Goal: Information Seeking & Learning: Check status

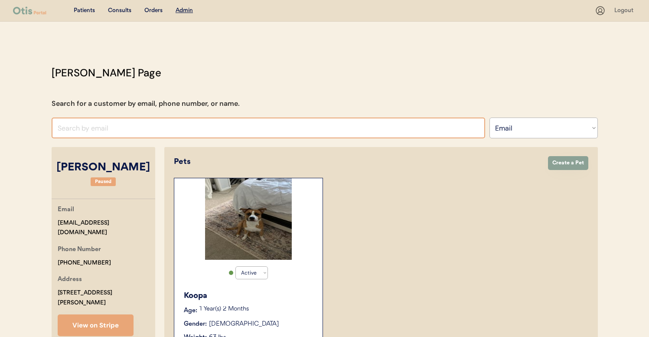
select select ""Email""
select select "true"
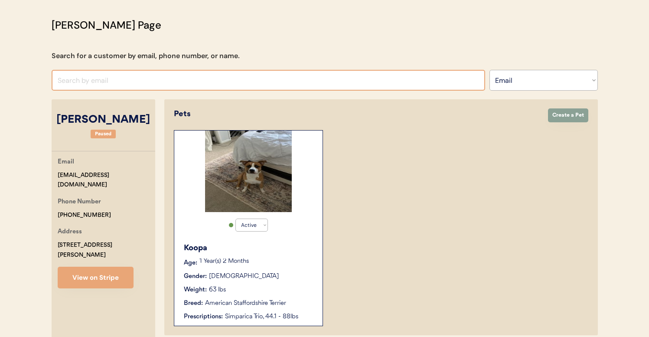
click at [192, 82] on input "input" at bounding box center [269, 80] width 434 height 21
click at [542, 84] on select "Search By Name Email Phone Number" at bounding box center [544, 80] width 108 height 21
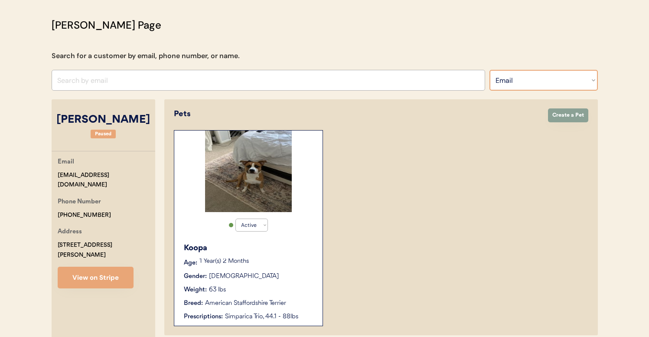
select select ""Name""
click at [490, 70] on select "Search By Name Email Phone Number" at bounding box center [544, 80] width 108 height 21
click at [0, 0] on input "text" at bounding box center [0, 0] width 0 height 0
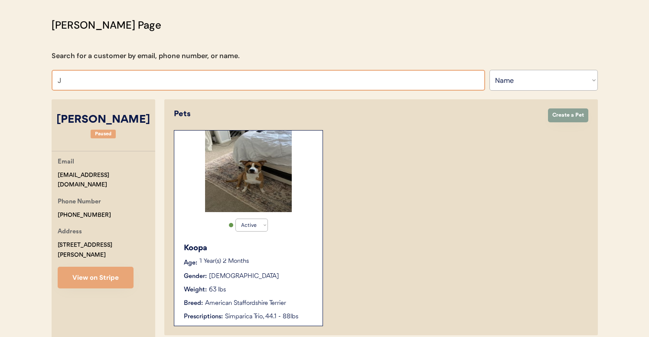
type input "JU"
type input "JUne VanAlphen"
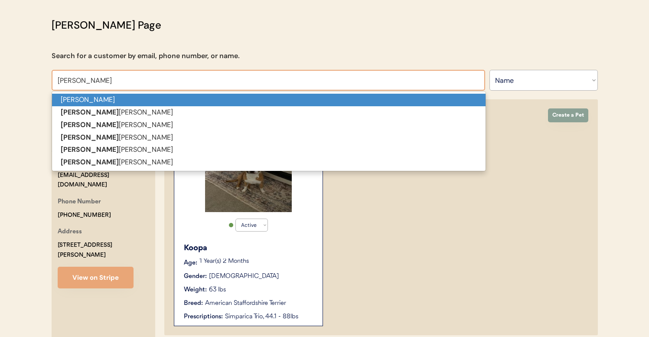
click at [344, 101] on p "Juliana Murphy" at bounding box center [269, 100] width 434 height 13
type input "Juliana Murphy"
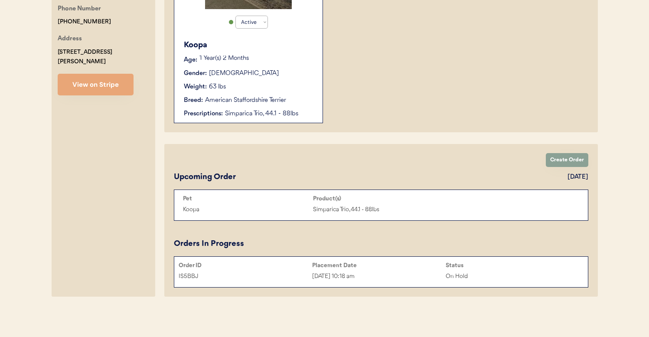
select select "true"
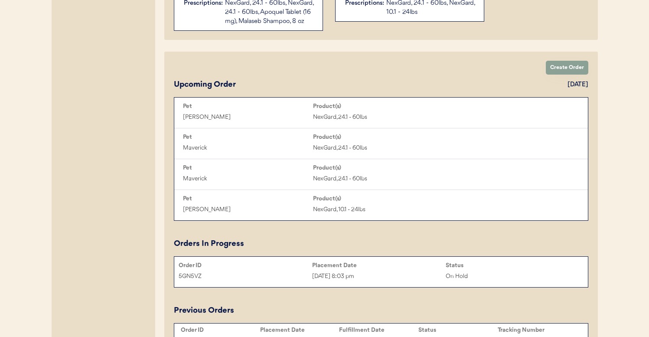
scroll to position [378, 0]
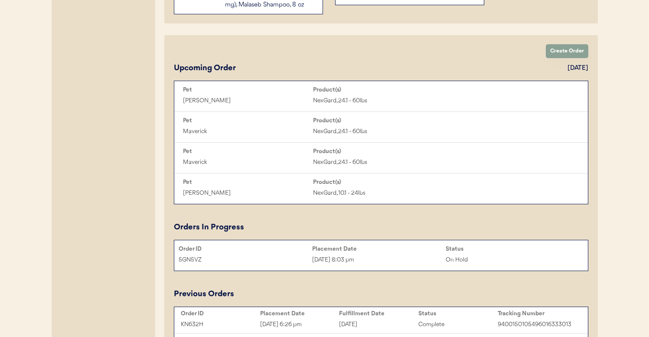
type input "Juliana Murphy"
click at [365, 255] on div "Aug 16, 2025 8:03 pm" at bounding box center [379, 260] width 134 height 10
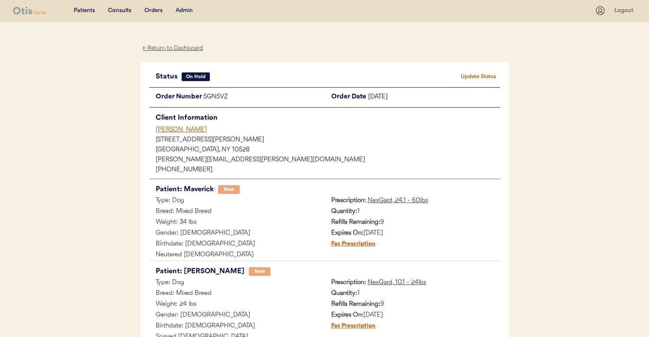
click at [187, 9] on div "Admin" at bounding box center [184, 11] width 17 height 9
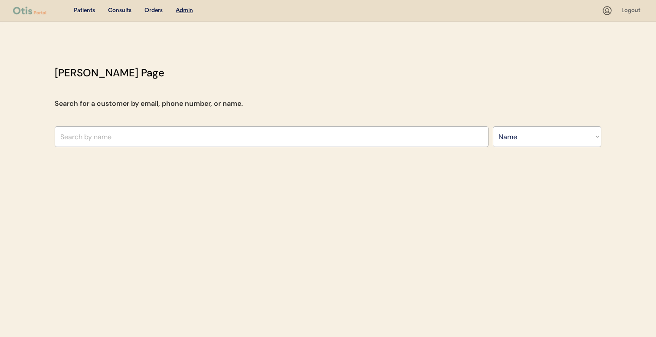
select select ""Name""
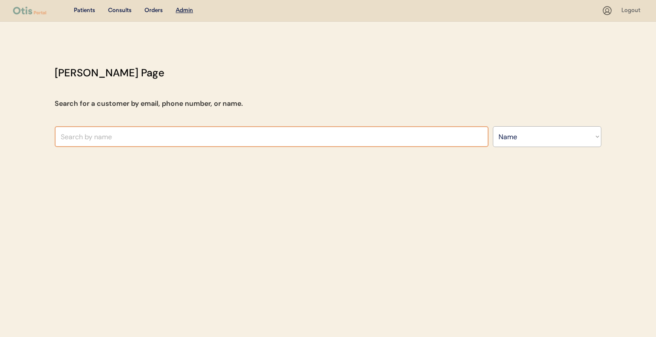
click at [165, 135] on input "text" at bounding box center [272, 136] width 434 height 21
type input "ste"
type input "steven Zerneri"
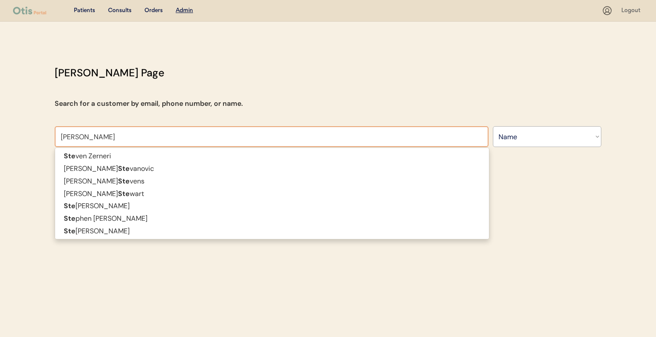
type input "stephanie"
type input "stephanie Johnson"
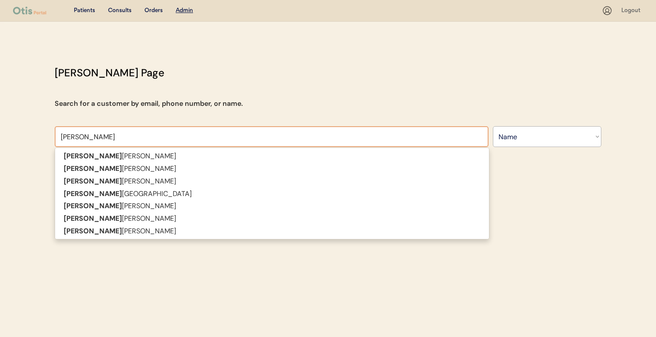
type input "stephanie f"
type input "stephanie frazer"
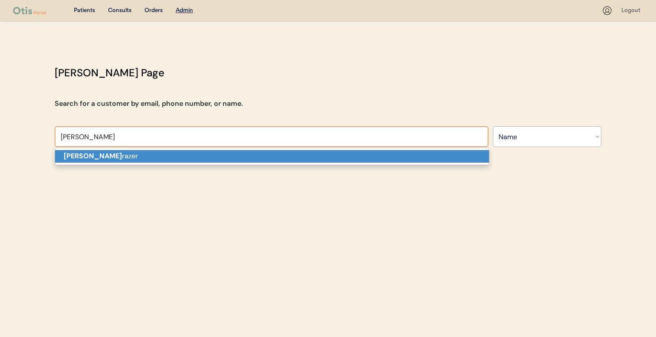
click at [163, 159] on p "Stephanie F razer" at bounding box center [272, 156] width 434 height 13
type input "[PERSON_NAME]"
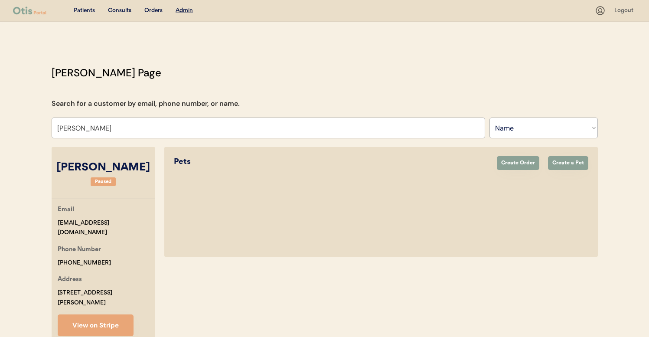
select select "true"
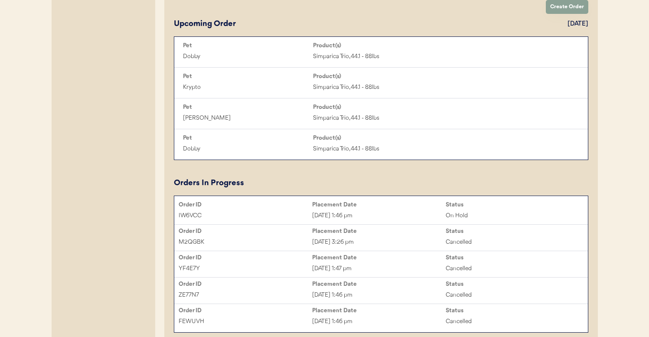
scroll to position [477, 0]
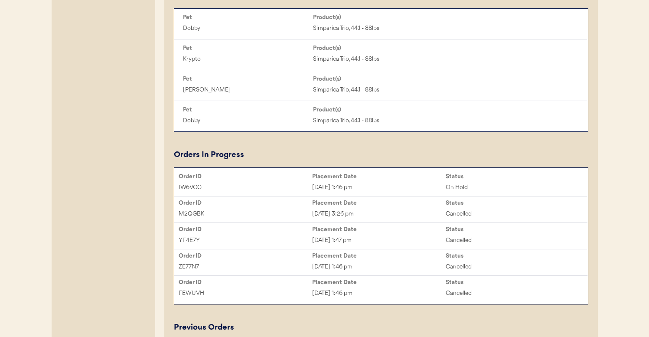
type input "[PERSON_NAME]"
click at [333, 188] on div "IW6VCC Aug 18, 2025 1:46 pm On Hold" at bounding box center [381, 187] width 414 height 13
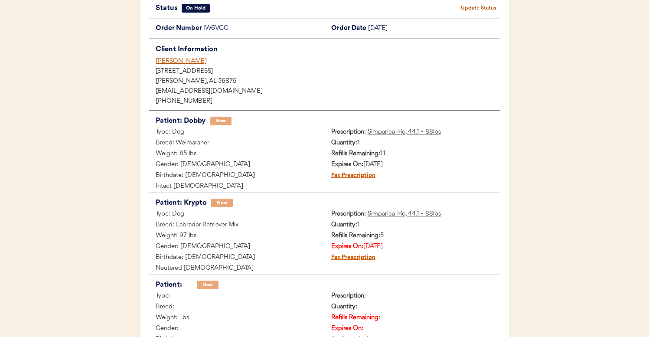
scroll to position [67, 0]
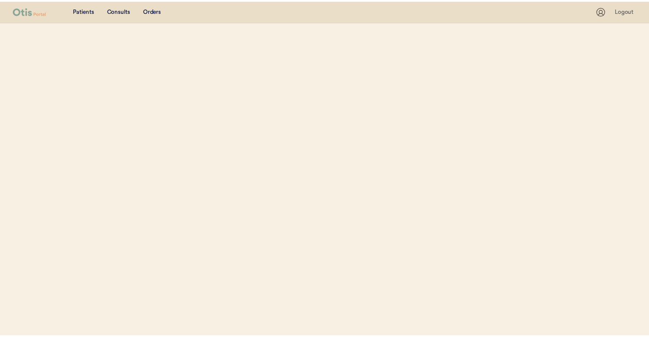
scroll to position [32, 0]
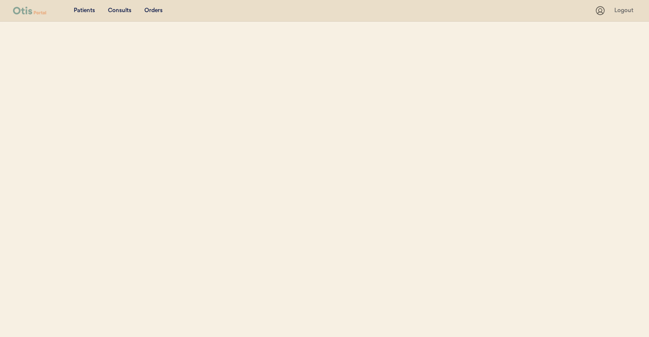
select select ""Name""
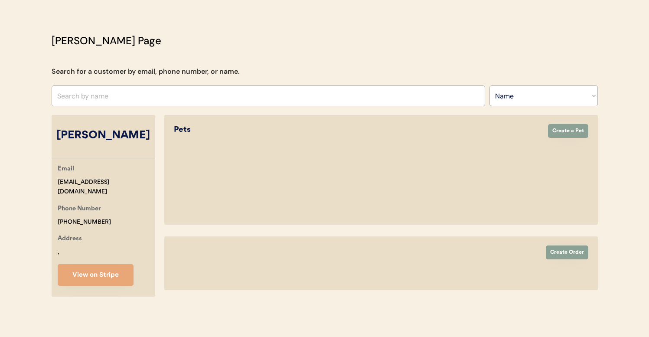
select select "true"
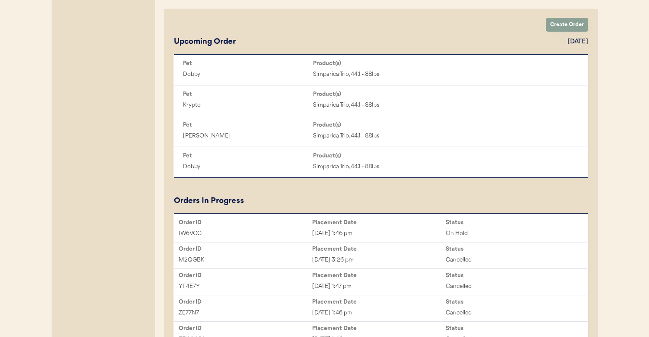
scroll to position [434, 0]
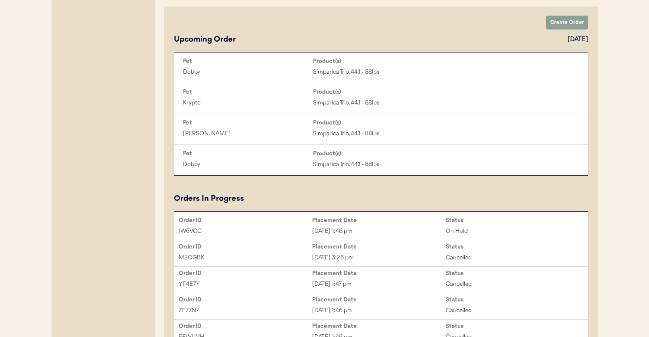
click at [336, 236] on div "Aug 18, 2025 1:46 pm" at bounding box center [379, 231] width 134 height 10
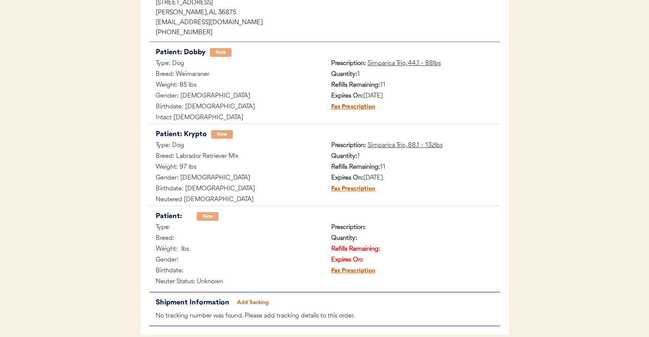
scroll to position [140, 0]
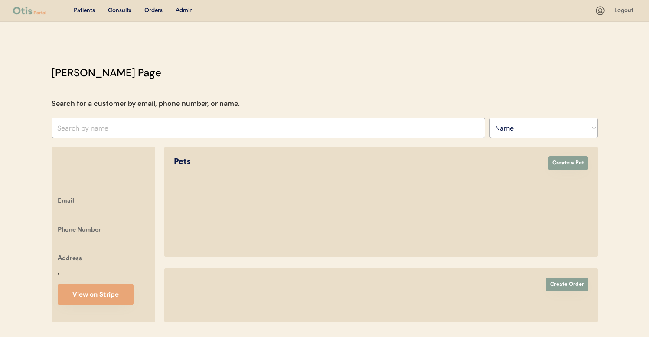
select select ""Name""
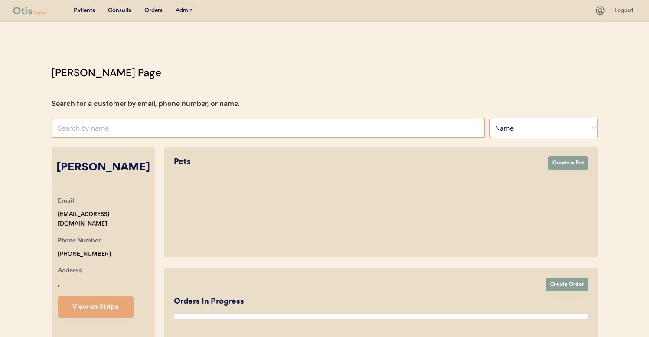
scroll to position [68, 0]
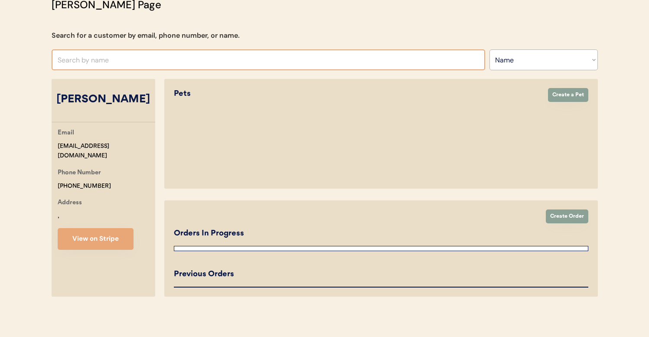
select select "true"
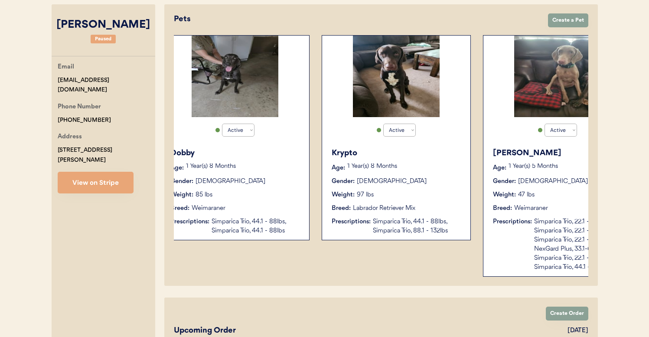
scroll to position [0, 66]
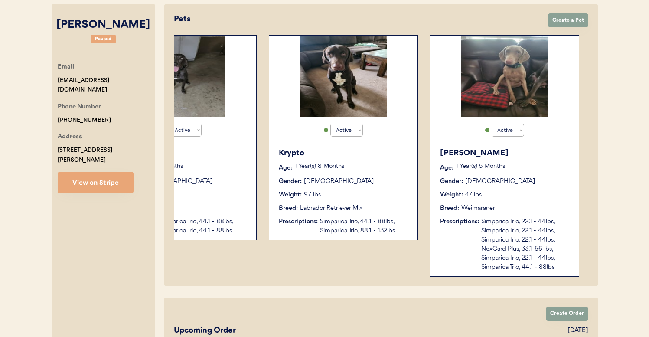
click at [485, 214] on div "Bonnie Age: 1 Year(s) 5 Months Gender: Female Weight: 47 lbs Breed: Weimaraner …" at bounding box center [505, 209] width 140 height 133
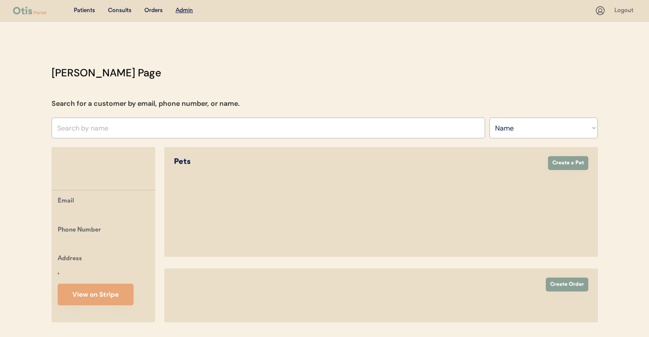
select select ""Name""
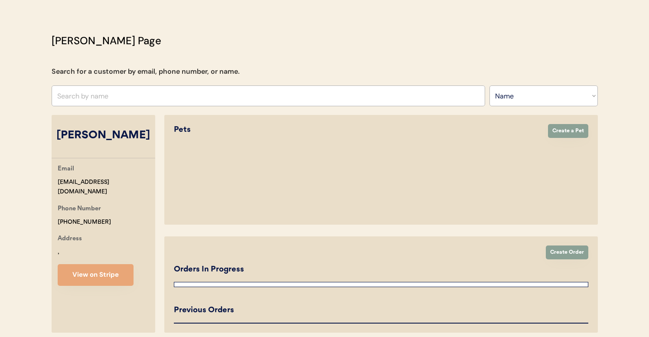
select select "true"
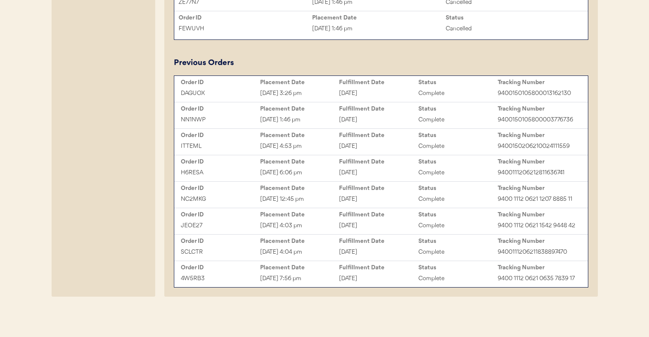
scroll to position [598, 0]
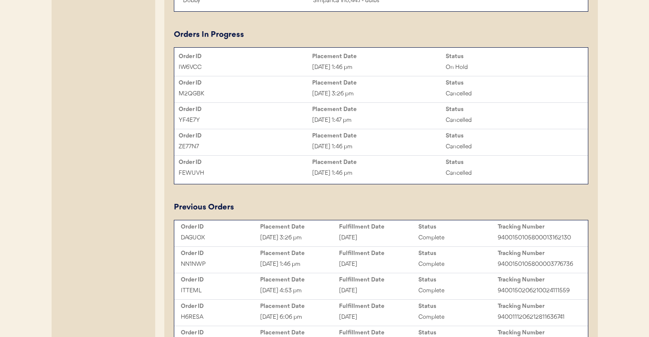
click at [347, 60] on div "Placement Date" at bounding box center [379, 56] width 134 height 7
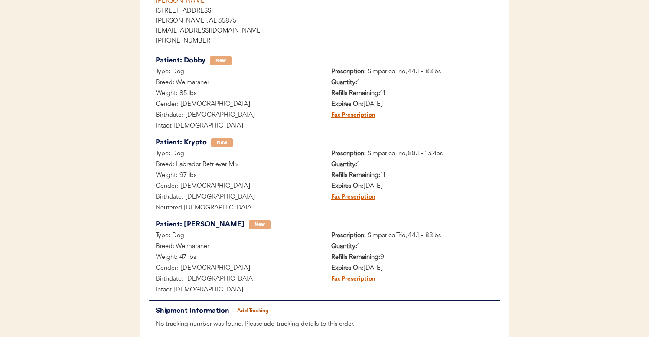
scroll to position [127, 0]
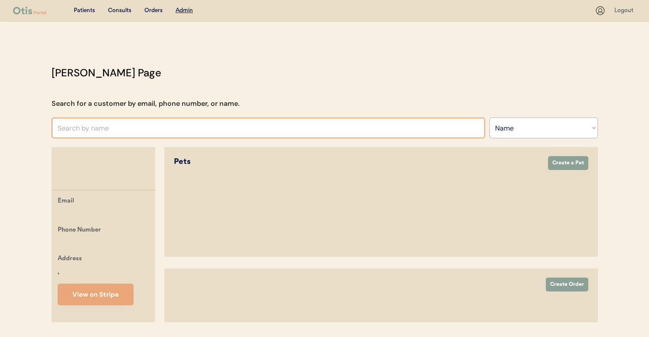
select select ""Name""
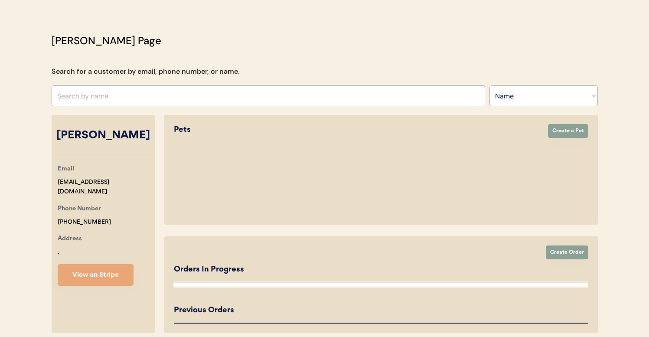
select select "true"
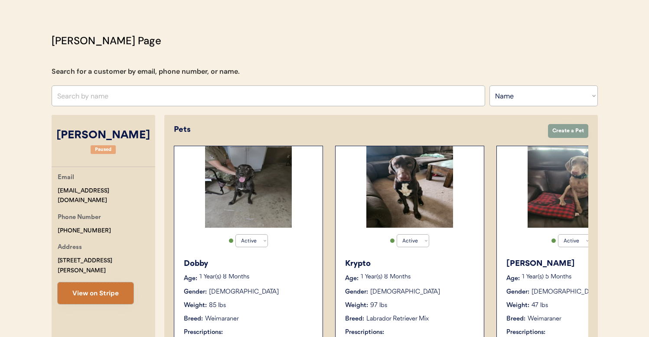
click at [121, 282] on button "View on Stripe" at bounding box center [96, 293] width 76 height 22
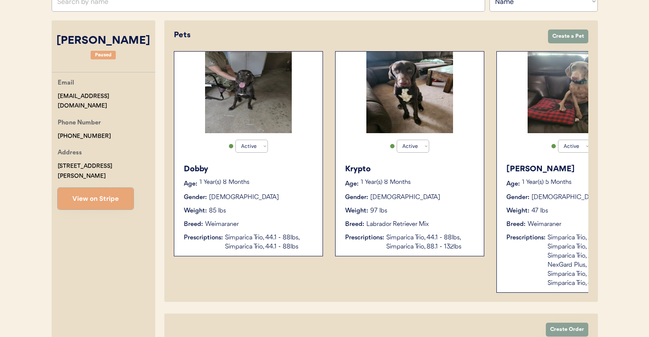
scroll to position [90, 0]
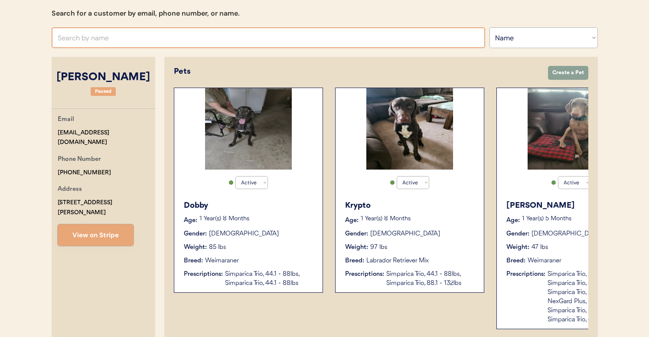
click at [102, 41] on input "text" at bounding box center [269, 37] width 434 height 21
type input "catherine in"
type input "catherine ingram"
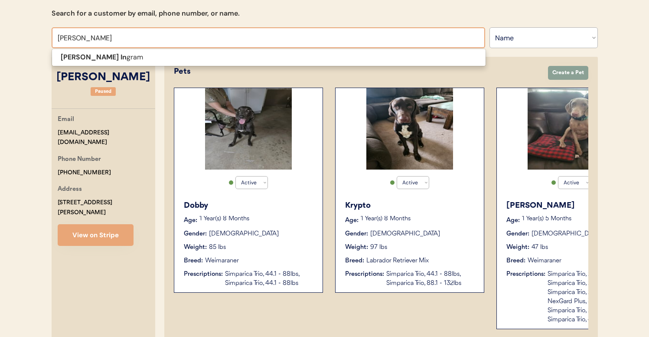
type input "catherine ingra"
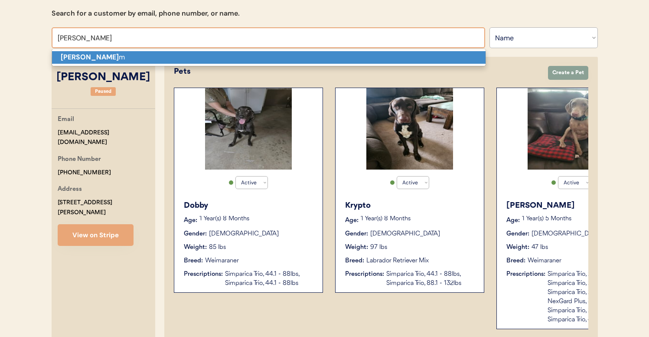
click at [105, 62] on p "Catherine Ingra m" at bounding box center [269, 57] width 434 height 13
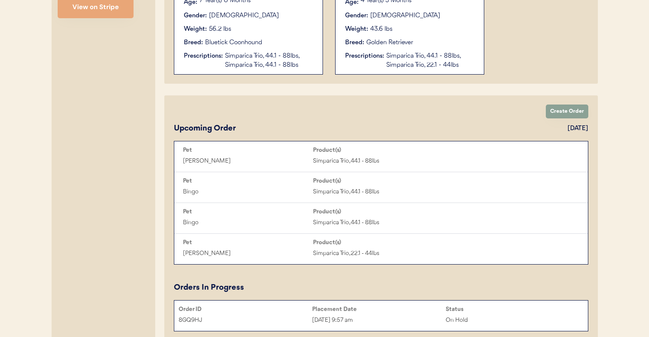
scroll to position [396, 0]
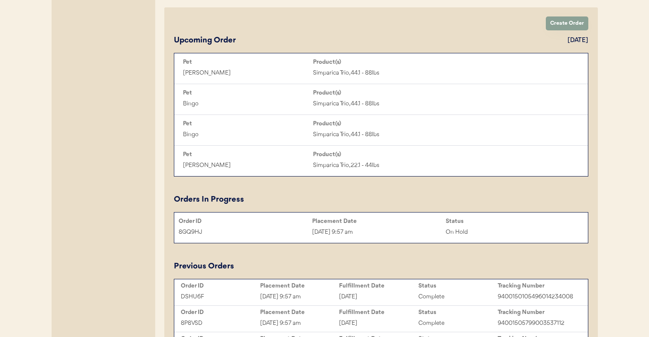
type input "Catherine Ingram"
copy div "8GQ9HJ"
drag, startPoint x: 206, startPoint y: 230, endPoint x: 165, endPoint y: 232, distance: 41.3
click at [165, 232] on div "Create Order Upcoming Order September 18, 2025 Pet Product(s) Dottie Simparica …" at bounding box center [381, 309] width 434 height 605
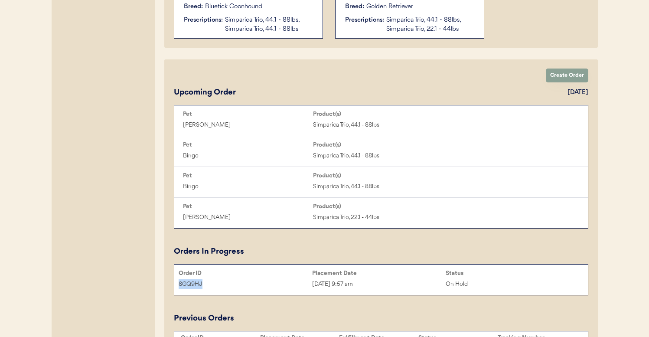
scroll to position [144, 0]
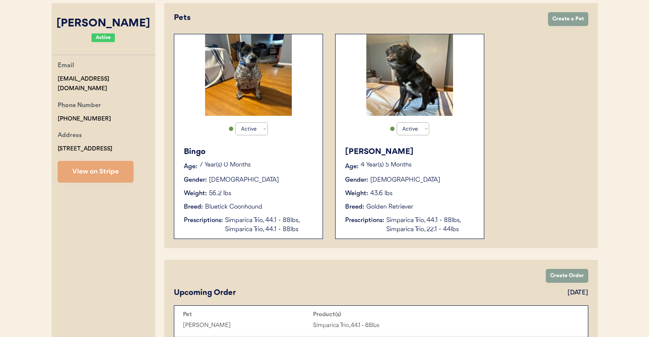
click at [261, 196] on div "Weight: 56.2 lbs" at bounding box center [249, 193] width 130 height 9
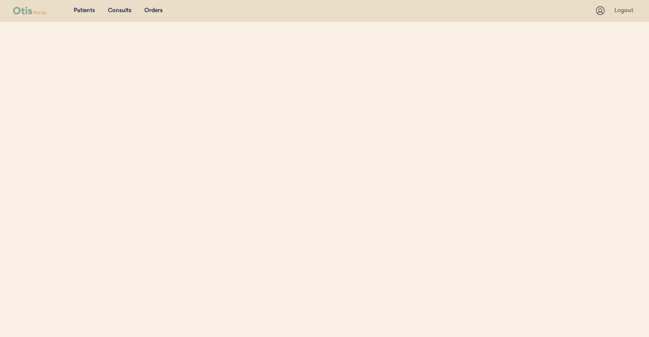
select select ""Name""
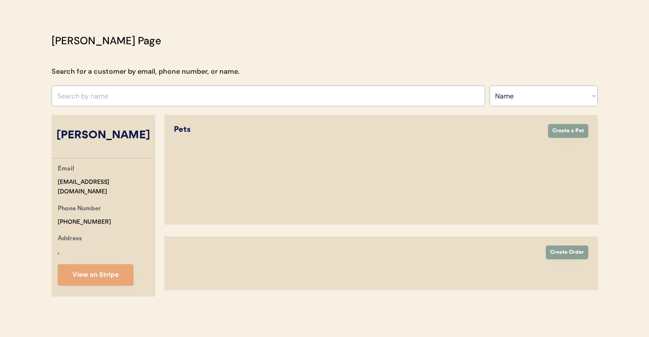
select select "true"
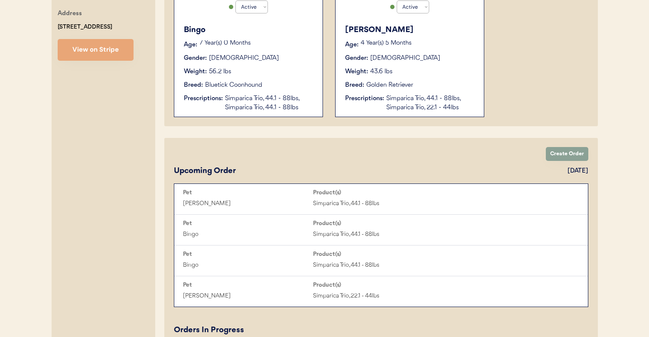
scroll to position [466, 0]
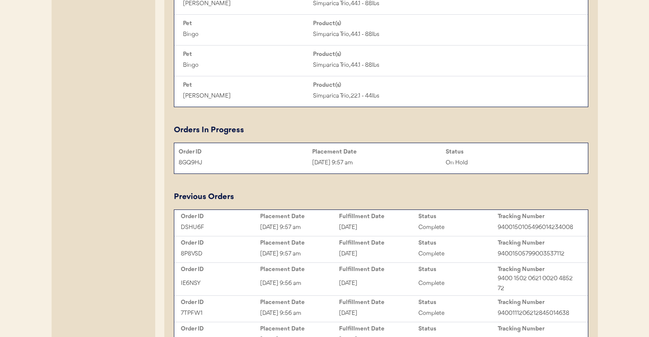
click at [357, 167] on div "Aug 18, 2025 9:57 am" at bounding box center [379, 163] width 134 height 10
click at [332, 164] on div "Aug 18, 2025 9:57 am" at bounding box center [379, 163] width 134 height 10
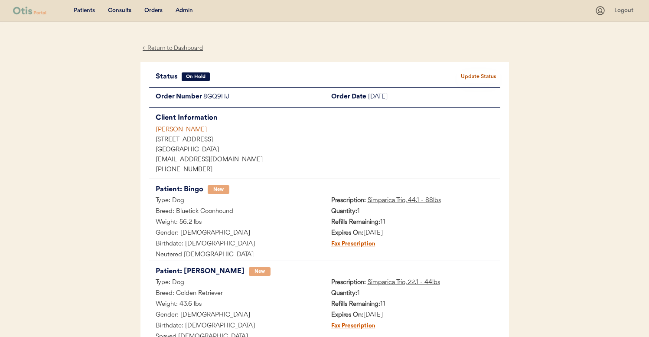
click at [193, 8] on div "Admin" at bounding box center [184, 11] width 17 height 9
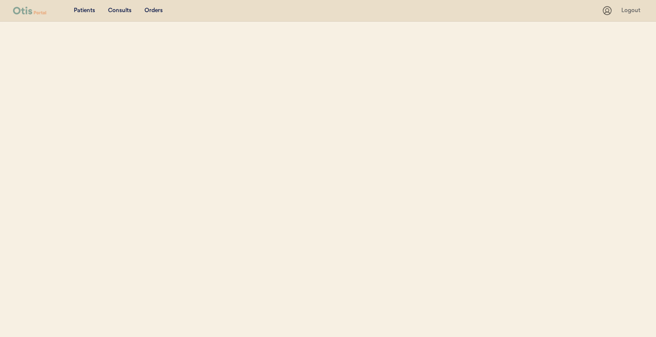
select select ""Name""
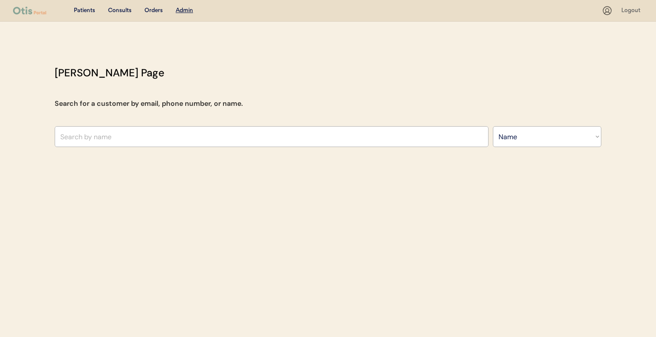
click at [233, 125] on div "[PERSON_NAME] Page Search for a customer by email, phone number, or name. Searc…" at bounding box center [328, 108] width 564 height 86
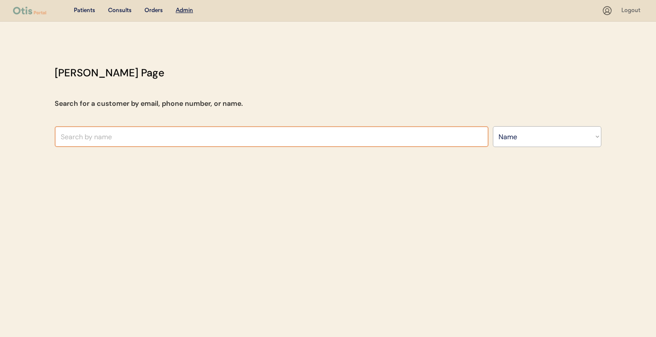
click at [235, 128] on input "text" at bounding box center [272, 136] width 434 height 21
type input "[PERSON_NAME]"
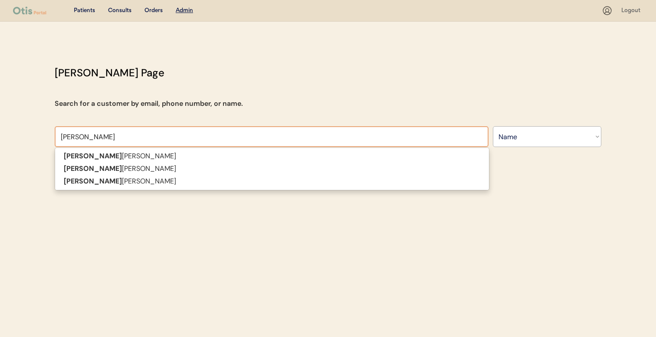
type input "[PERSON_NAME]"
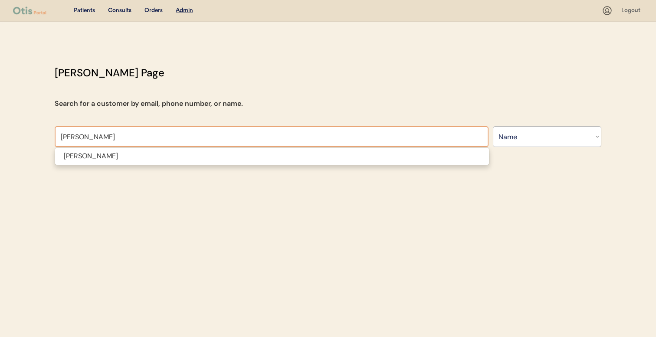
click at [245, 164] on span "Valerie Wilson" at bounding box center [272, 156] width 435 height 18
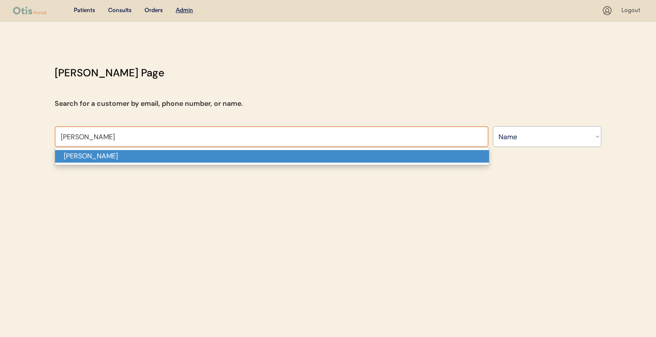
click at [245, 155] on p "[PERSON_NAME]" at bounding box center [272, 156] width 434 height 13
type input "[PERSON_NAME]"
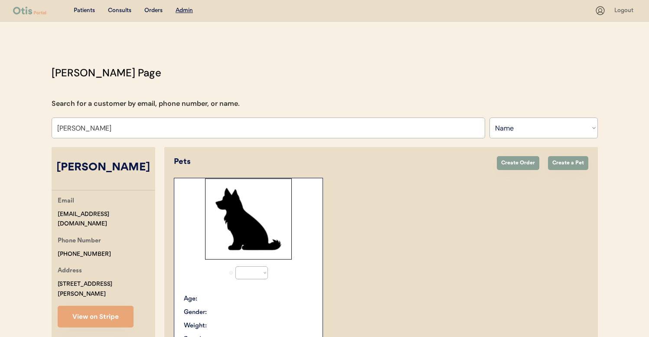
select select "true"
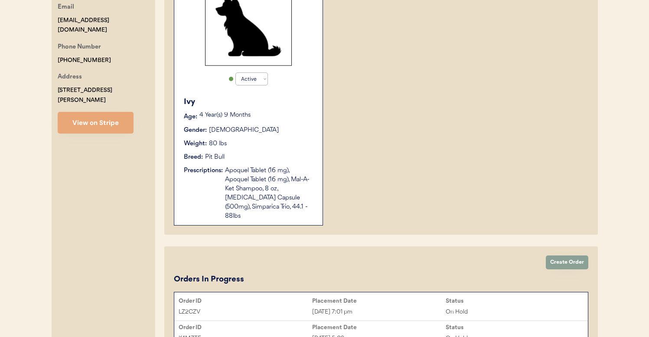
scroll to position [21, 0]
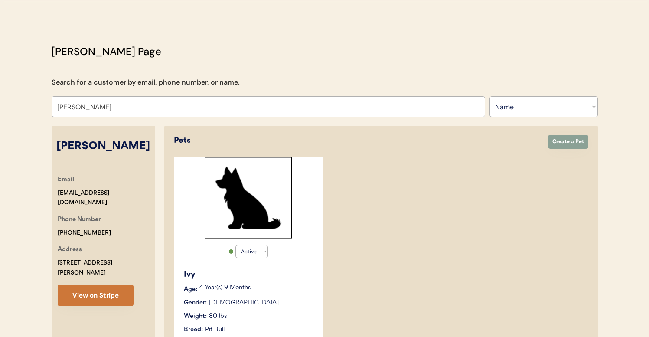
click at [105, 288] on button "View on Stripe" at bounding box center [96, 295] width 76 height 22
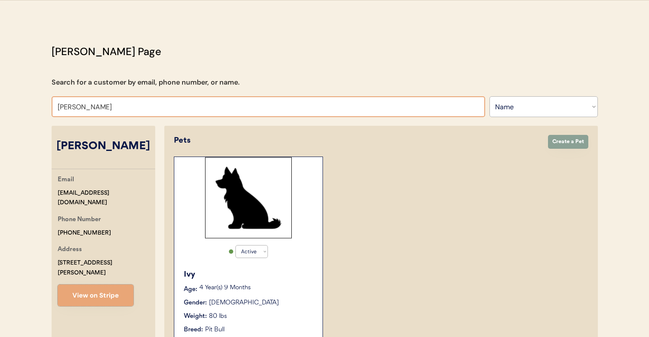
click at [237, 105] on input "Valerie Wilson" at bounding box center [269, 106] width 434 height 21
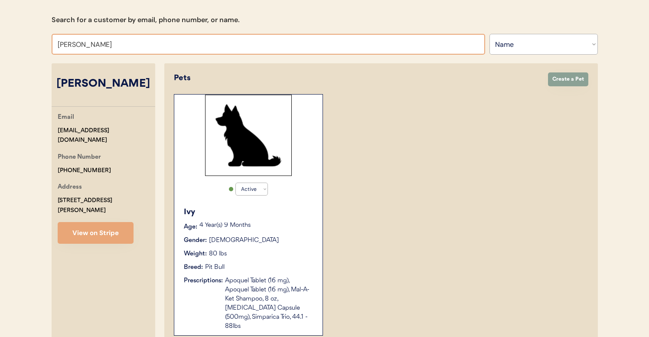
scroll to position [37, 0]
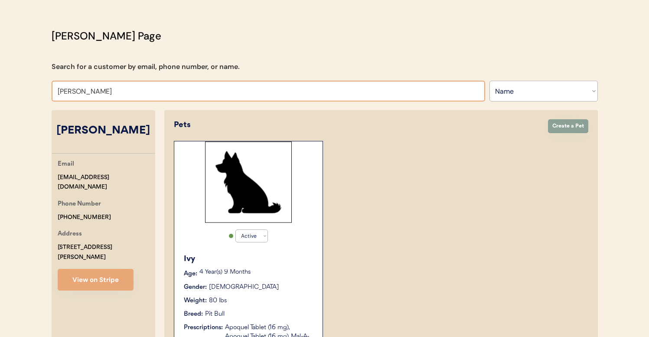
paste input "tonyafomby@gmail.com"
type input "tony"
type input "tonya Crow"
type input "tony f"
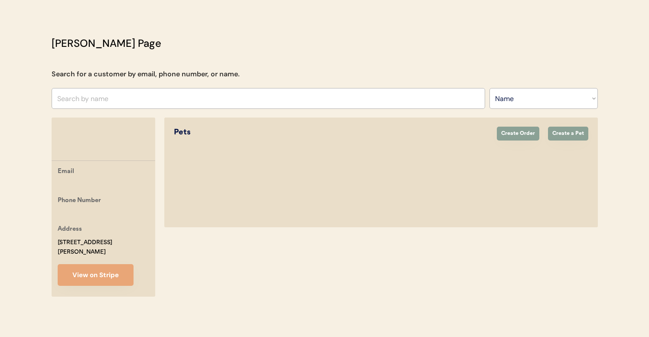
scroll to position [29, 0]
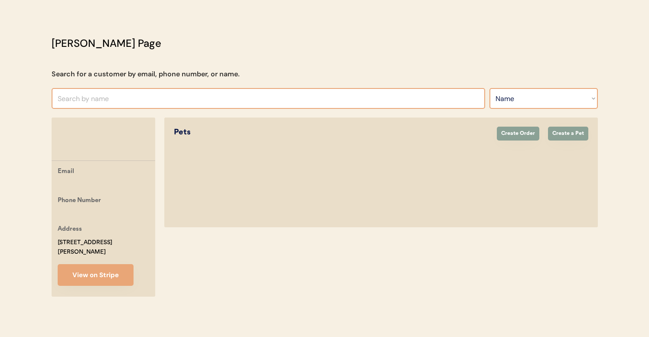
click at [545, 102] on select "Search By Name Email Phone Number" at bounding box center [544, 98] width 108 height 21
select select ""Email""
click at [490, 88] on select "Search By Name Email Phone Number" at bounding box center [544, 98] width 108 height 21
click at [412, 104] on input "input" at bounding box center [269, 98] width 434 height 21
paste input "tonyafomby@gmail.com"
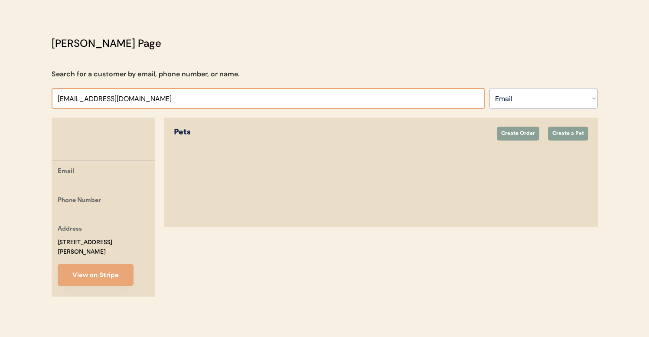
click at [372, 82] on div "Otis Admin Page Search for a customer by email, phone number, or name. tony Sea…" at bounding box center [325, 168] width 564 height 265
click at [352, 99] on input "input" at bounding box center [269, 98] width 434 height 21
type input "tonya"
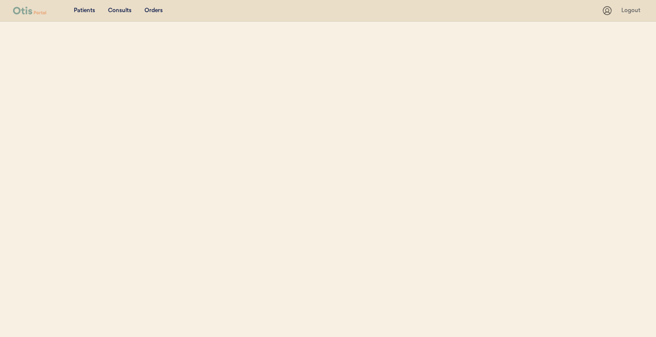
select select ""Email""
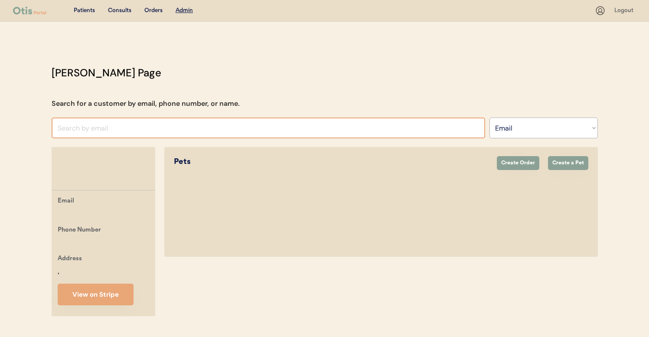
click at [374, 129] on input "input" at bounding box center [269, 128] width 434 height 21
click at [374, 131] on input "input" at bounding box center [269, 128] width 434 height 21
type input "tony"
click at [539, 105] on div "Otis Admin Page Search for a customer by email, phone number, or name. Search B…" at bounding box center [325, 192] width 564 height 255
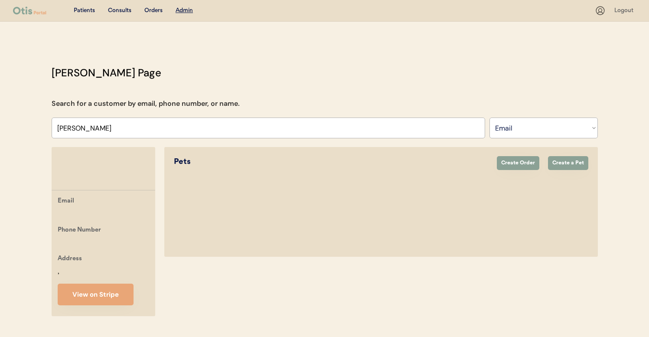
click at [539, 121] on select "Search By Name Email Phone Number" at bounding box center [544, 128] width 108 height 21
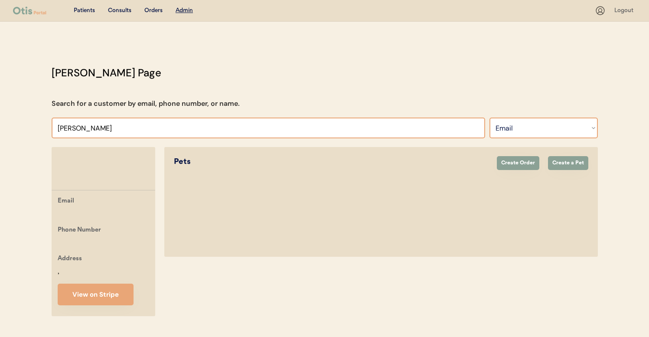
select select ""Name""
click at [490, 118] on select "Search By Name Email Phone Number" at bounding box center [544, 128] width 108 height 21
click at [386, 133] on input "text" at bounding box center [269, 128] width 434 height 21
type input "ton"
type input "tonya Crow"
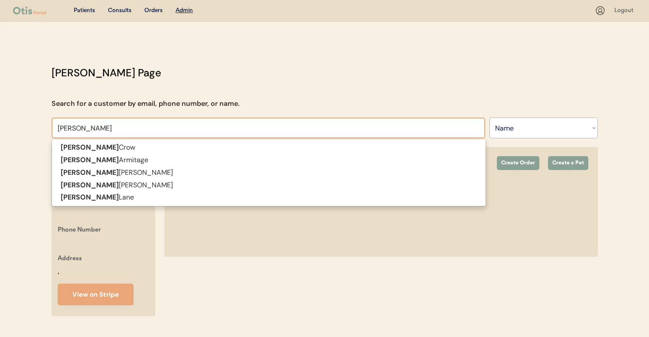
type input "tonya"
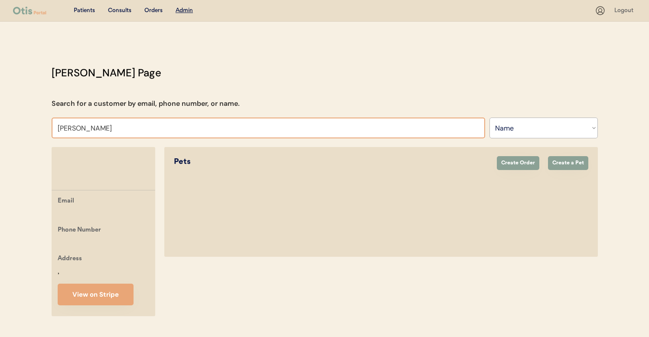
type input "tonya f"
type input "mark f"
type input "mark fomby"
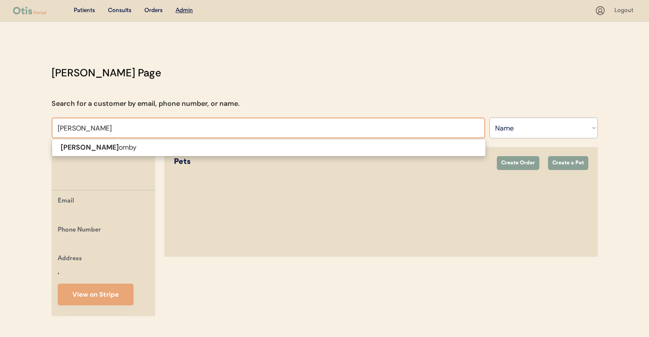
type input "mark f"
click at [237, 159] on div "Pets" at bounding box center [331, 162] width 314 height 12
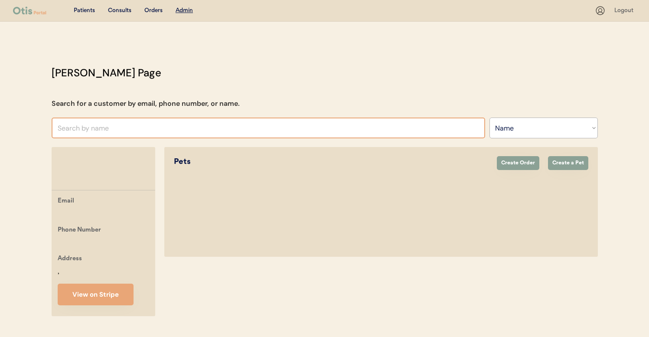
click at [247, 134] on input "text" at bounding box center [269, 128] width 434 height 21
type input "mar"
type input "marie Hannold"
type input "mark"
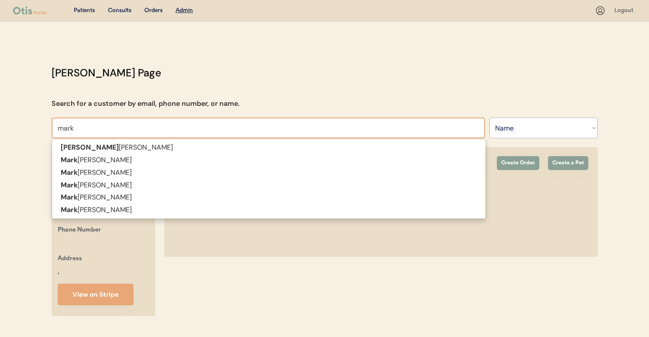
type input "mark NEDDO"
type input "mark"
type input "mark f"
type input "mark fomby"
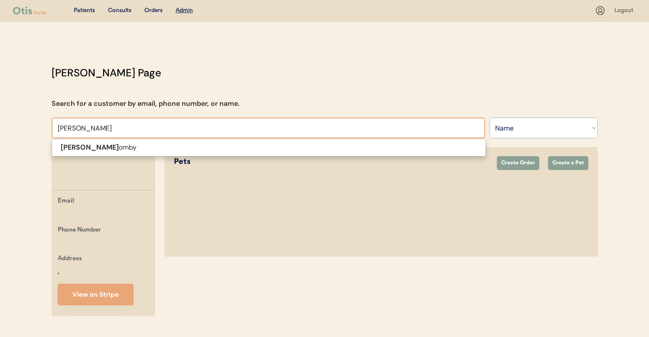
type input "mark fo"
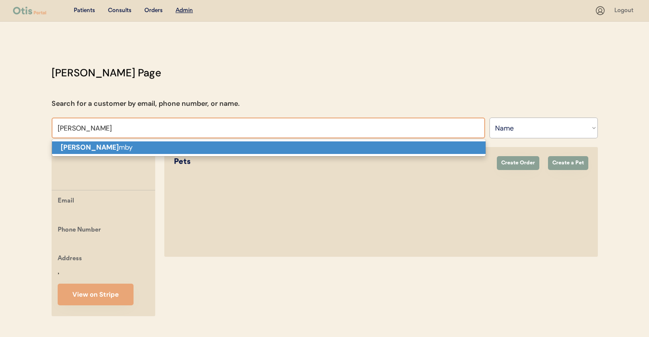
click at [243, 145] on p "Mark Fo mby" at bounding box center [269, 147] width 434 height 13
type input "Mark Fomby"
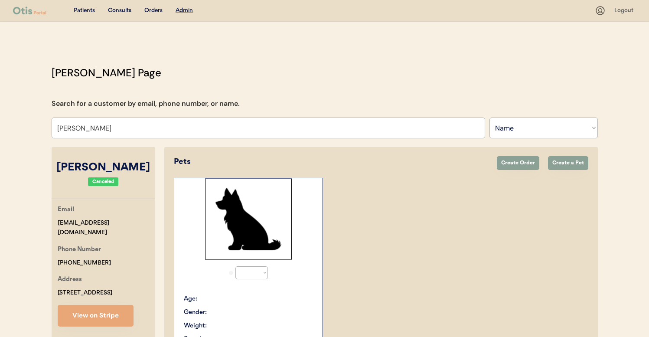
select select "true"
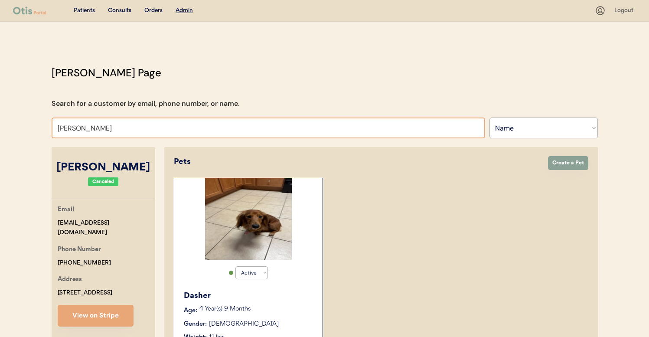
click at [534, 131] on select "Search By Name Email Phone Number" at bounding box center [544, 128] width 108 height 21
drag, startPoint x: 534, startPoint y: 131, endPoint x: 308, endPoint y: 134, distance: 226.4
click at [308, 134] on input "Mark Fomby" at bounding box center [269, 128] width 434 height 21
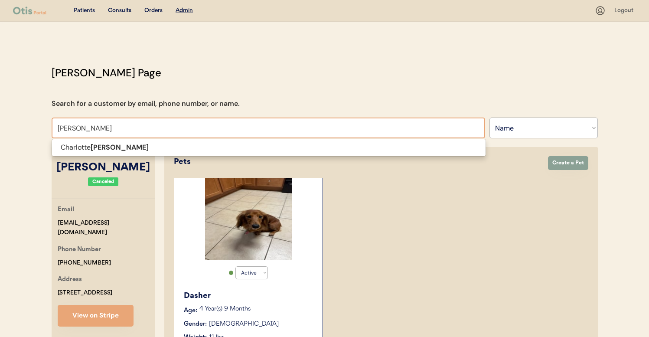
type input "burwell"
click at [509, 125] on select "Search By Name Email Phone Number" at bounding box center [544, 128] width 108 height 21
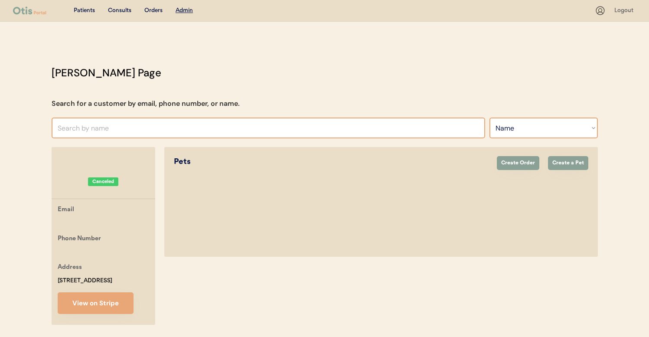
click at [367, 125] on input "text" at bounding box center [269, 128] width 434 height 21
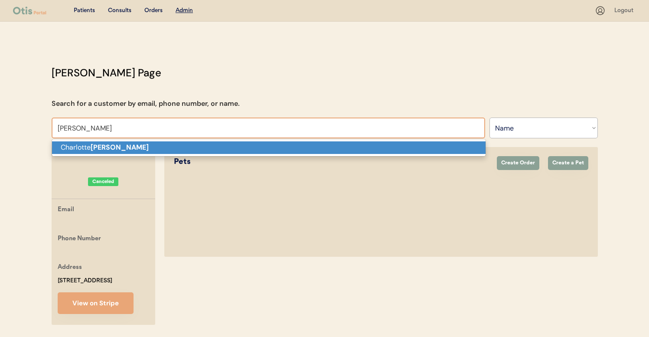
click at [361, 144] on p "Charlotte Burwell" at bounding box center [269, 147] width 434 height 13
type input "Charlotte Burwell"
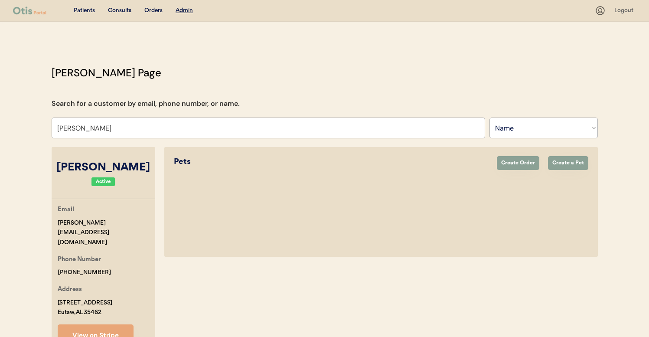
select select "true"
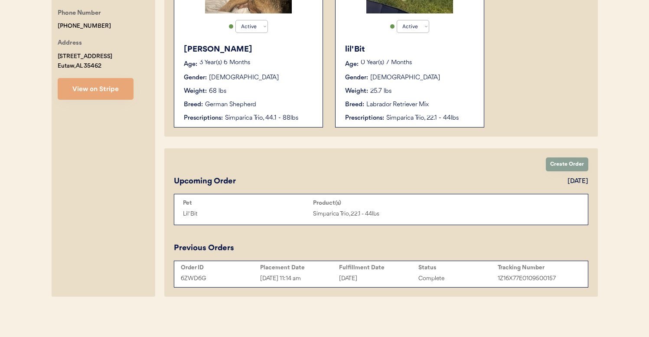
scroll to position [59, 0]
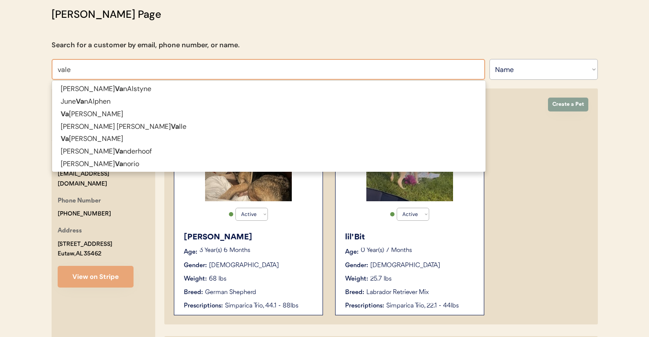
type input "valer"
type input "valerie Bice"
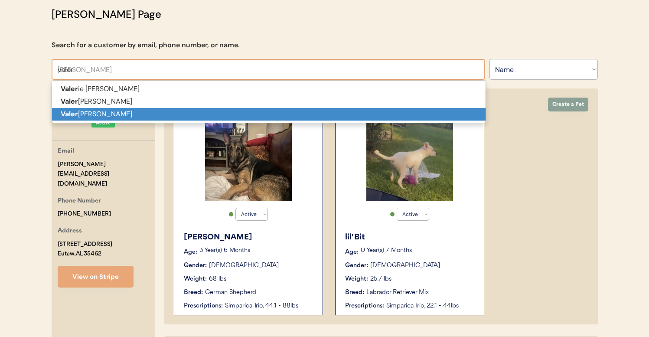
click at [115, 112] on p "Valer ie Wilson" at bounding box center [269, 114] width 434 height 13
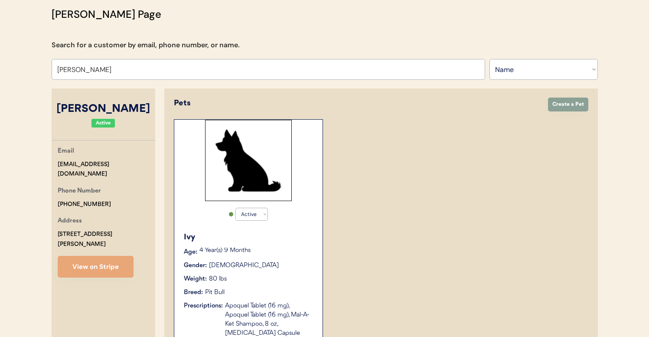
type input "Valerie Wilson"
click at [312, 232] on div "Ivy" at bounding box center [249, 238] width 130 height 12
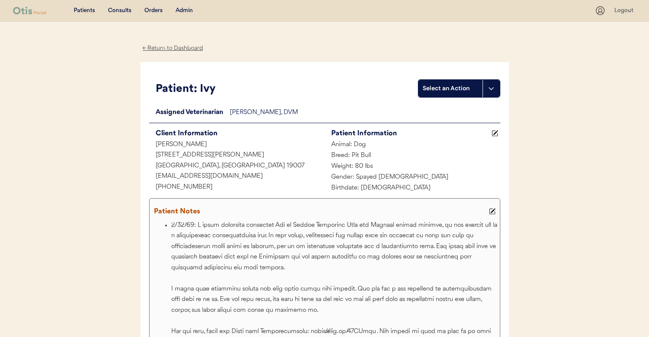
click at [189, 10] on div "Admin" at bounding box center [184, 11] width 17 height 9
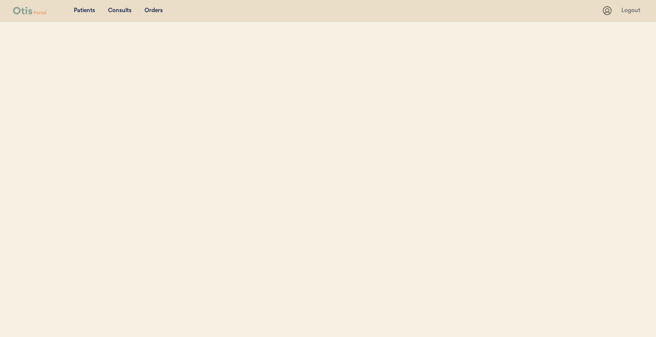
select select ""Name""
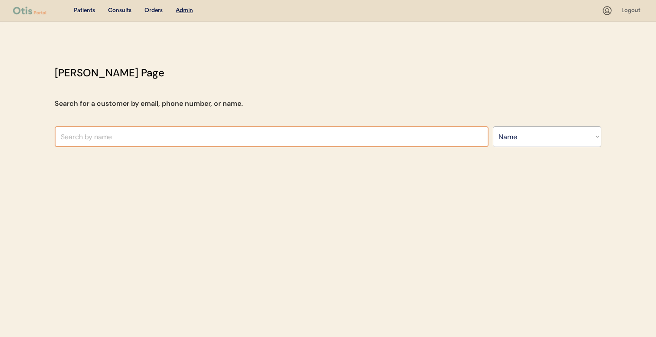
click at [224, 136] on input "text" at bounding box center [272, 136] width 434 height 21
type input "[PERSON_NAME]"
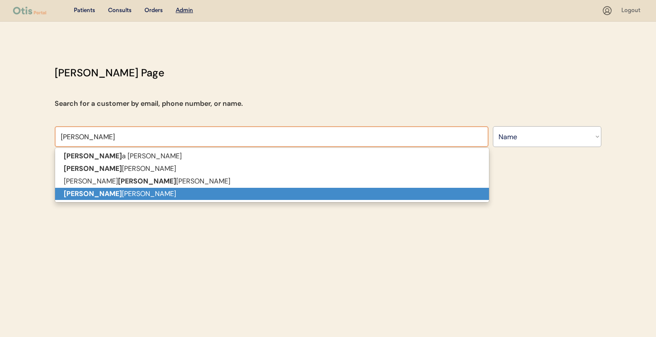
click at [195, 196] on p "[PERSON_NAME]" at bounding box center [272, 194] width 434 height 13
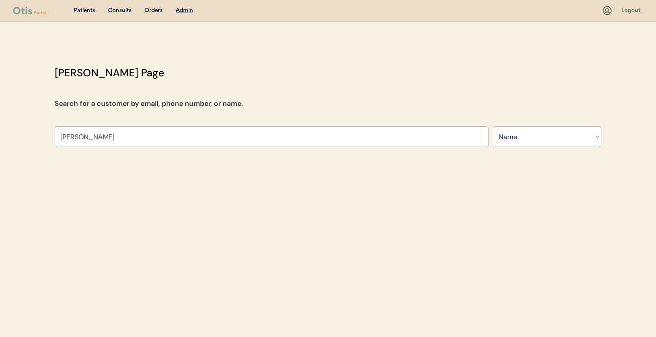
type input "[PERSON_NAME]"
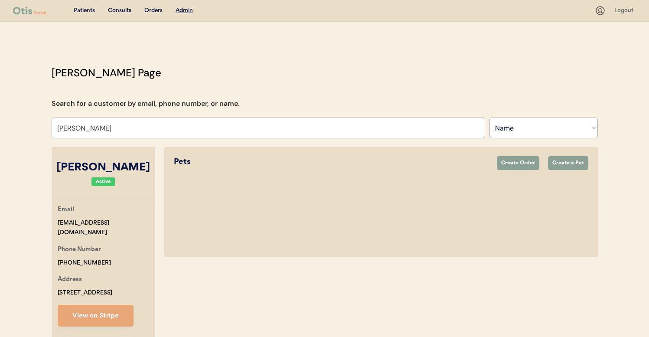
select select "true"
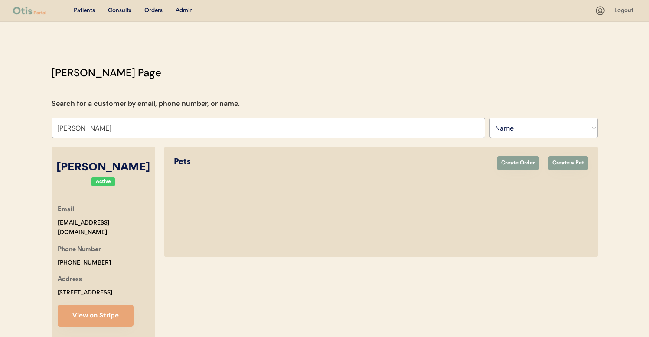
select select "true"
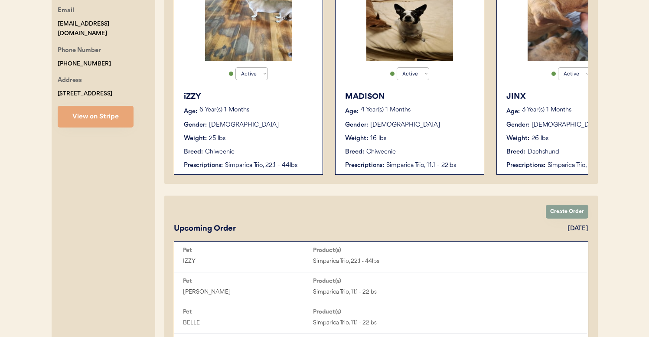
scroll to position [197, 0]
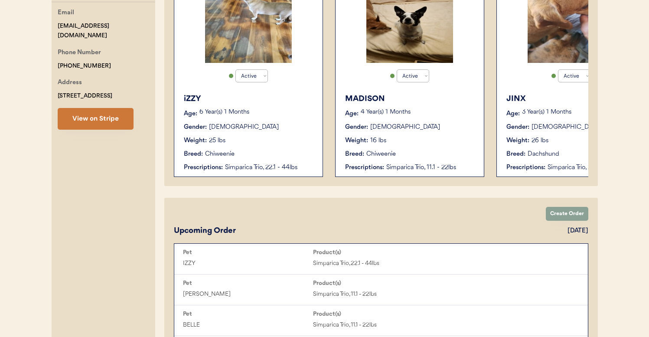
click at [110, 117] on button "View on Stripe" at bounding box center [96, 119] width 76 height 22
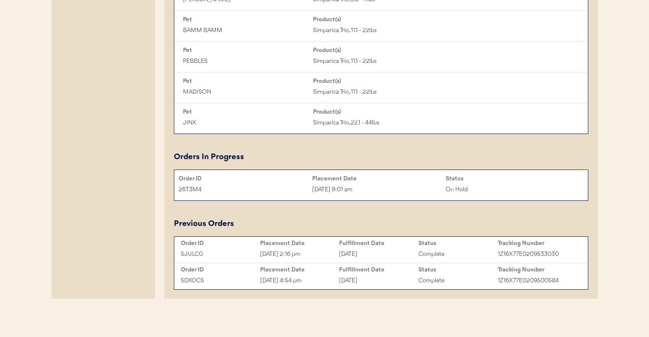
scroll to position [592, 0]
